Goal: Task Accomplishment & Management: Manage account settings

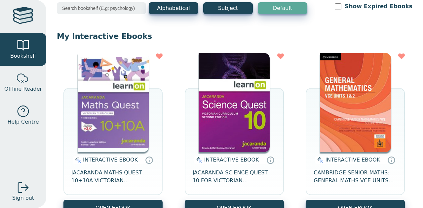
scroll to position [39, 0]
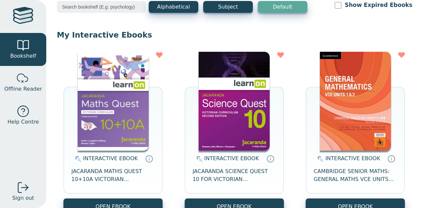
click at [353, 101] on img at bounding box center [355, 101] width 71 height 99
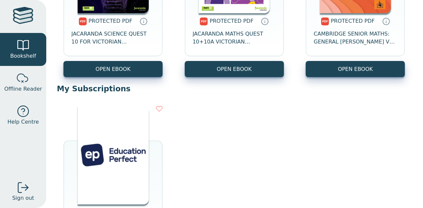
scroll to position [462, 0]
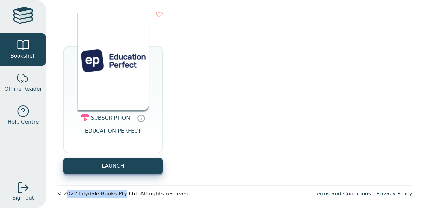
drag, startPoint x: 64, startPoint y: 195, endPoint x: 117, endPoint y: 197, distance: 52.6
click at [117, 197] on div "© 2022 Lilydale Books Pty Ltd. All rights reserved." at bounding box center [183, 194] width 252 height 8
click at [265, 101] on div "SUBSCRIPTION EDUCATION PERFECT LAUNCH" at bounding box center [234, 93] width 355 height 176
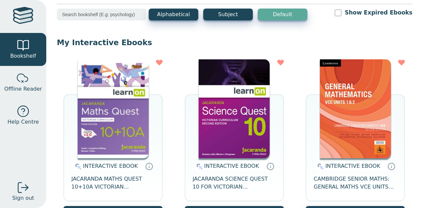
scroll to position [0, 0]
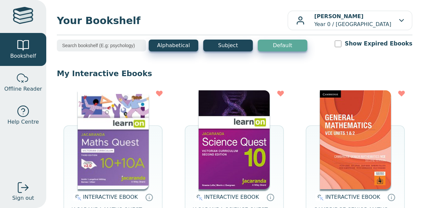
click at [28, 15] on div at bounding box center [23, 16] width 20 height 19
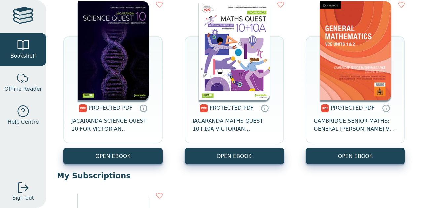
scroll to position [281, 0]
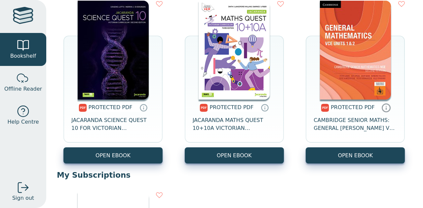
click at [386, 110] on icon at bounding box center [386, 109] width 0 height 2
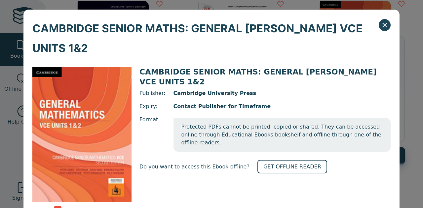
drag, startPoint x: 410, startPoint y: 53, endPoint x: 182, endPoint y: 156, distance: 250.2
click at [182, 156] on div "CAMBRIDGE SENIOR MATHS: GENERAL MATHS VCE UNITS 1&2 Publisher: Cambridge Univer…" at bounding box center [264, 150] width 251 height 167
click at [381, 23] on icon "Close" at bounding box center [384, 25] width 8 height 8
